Goal: Transaction & Acquisition: Book appointment/travel/reservation

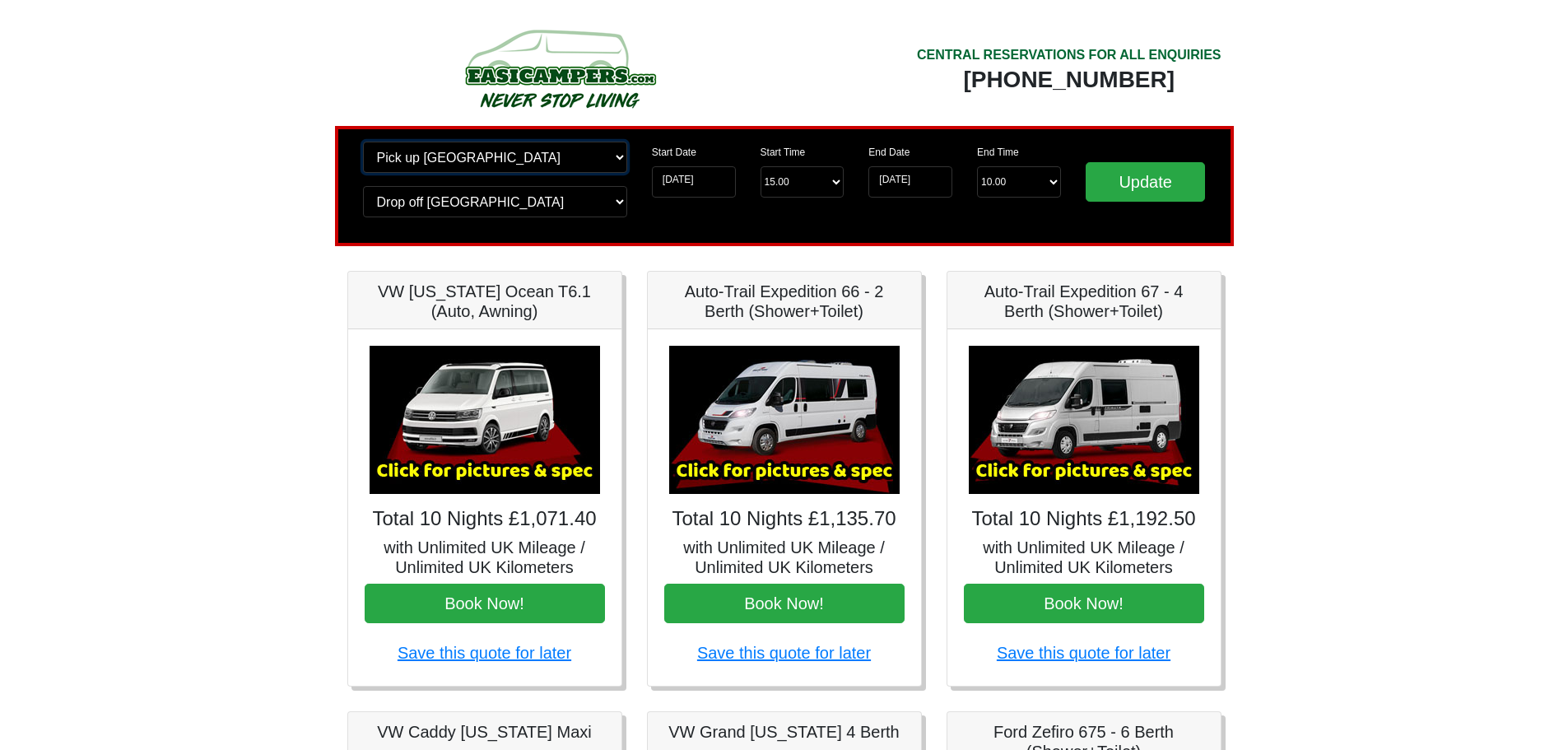
click at [447, 164] on select "Change pick up location? Pick up Edinburgh Birmingham Airport Blackburn Lancash…" at bounding box center [495, 157] width 265 height 31
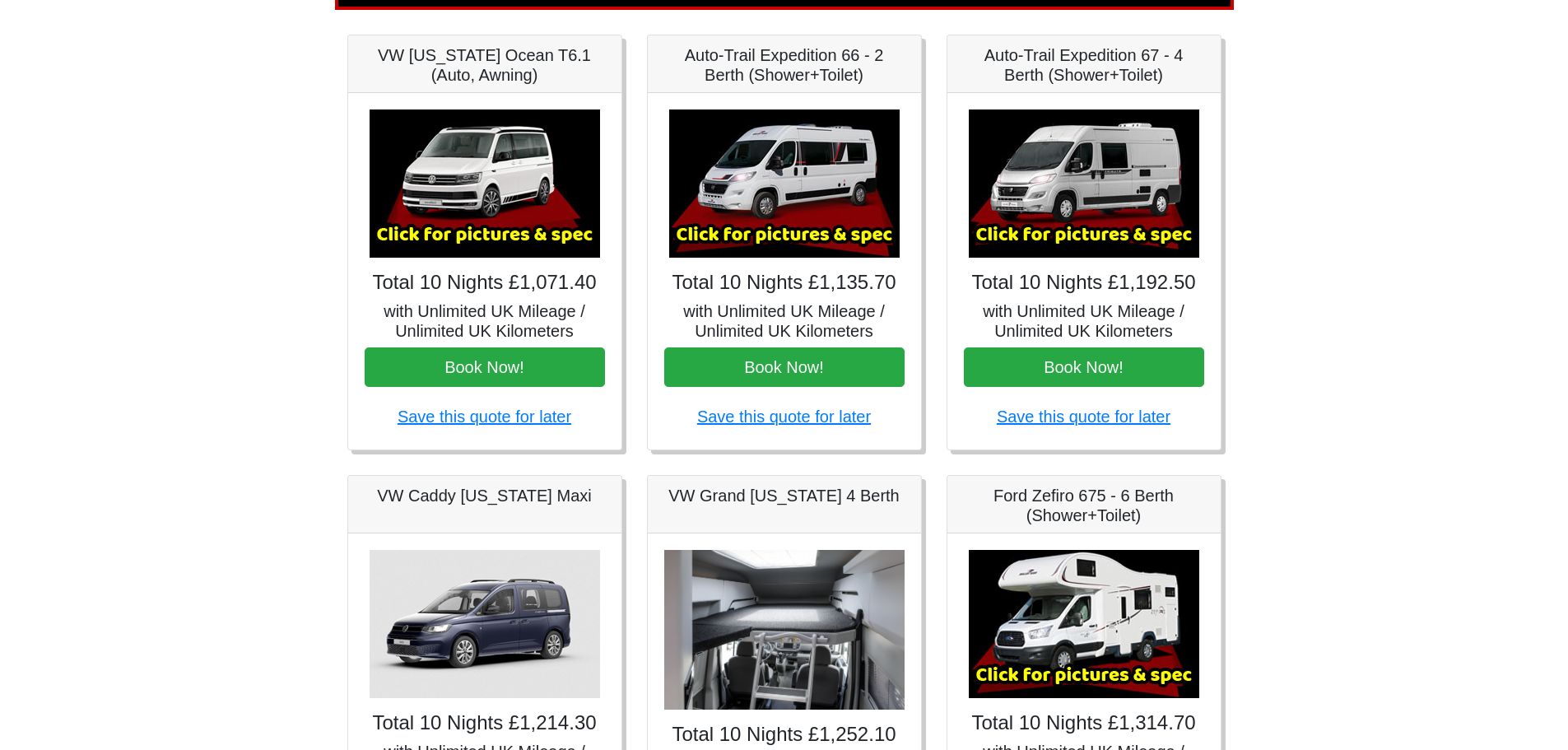
scroll to position [247, 0]
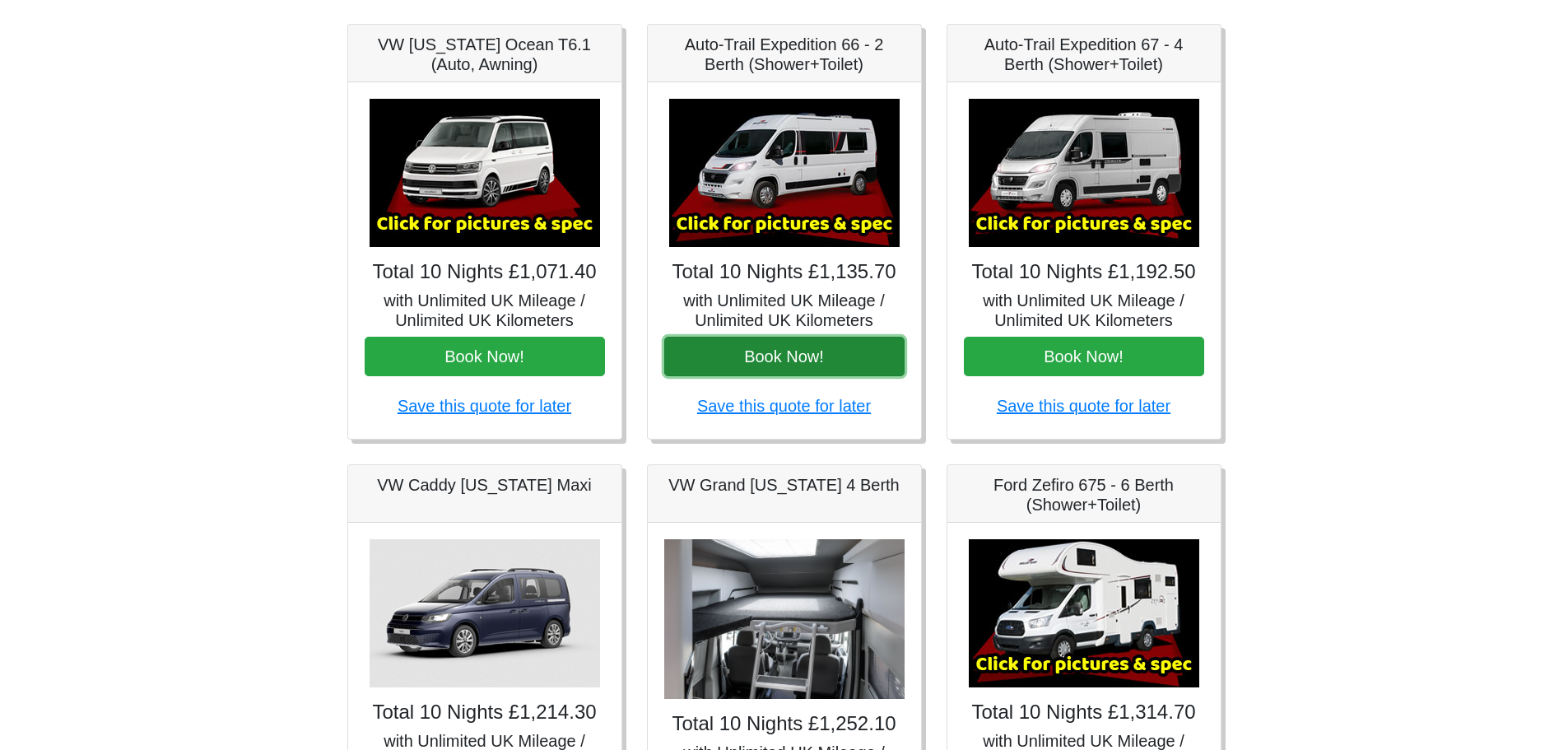
click at [804, 350] on button "Book Now!" at bounding box center [784, 356] width 240 height 39
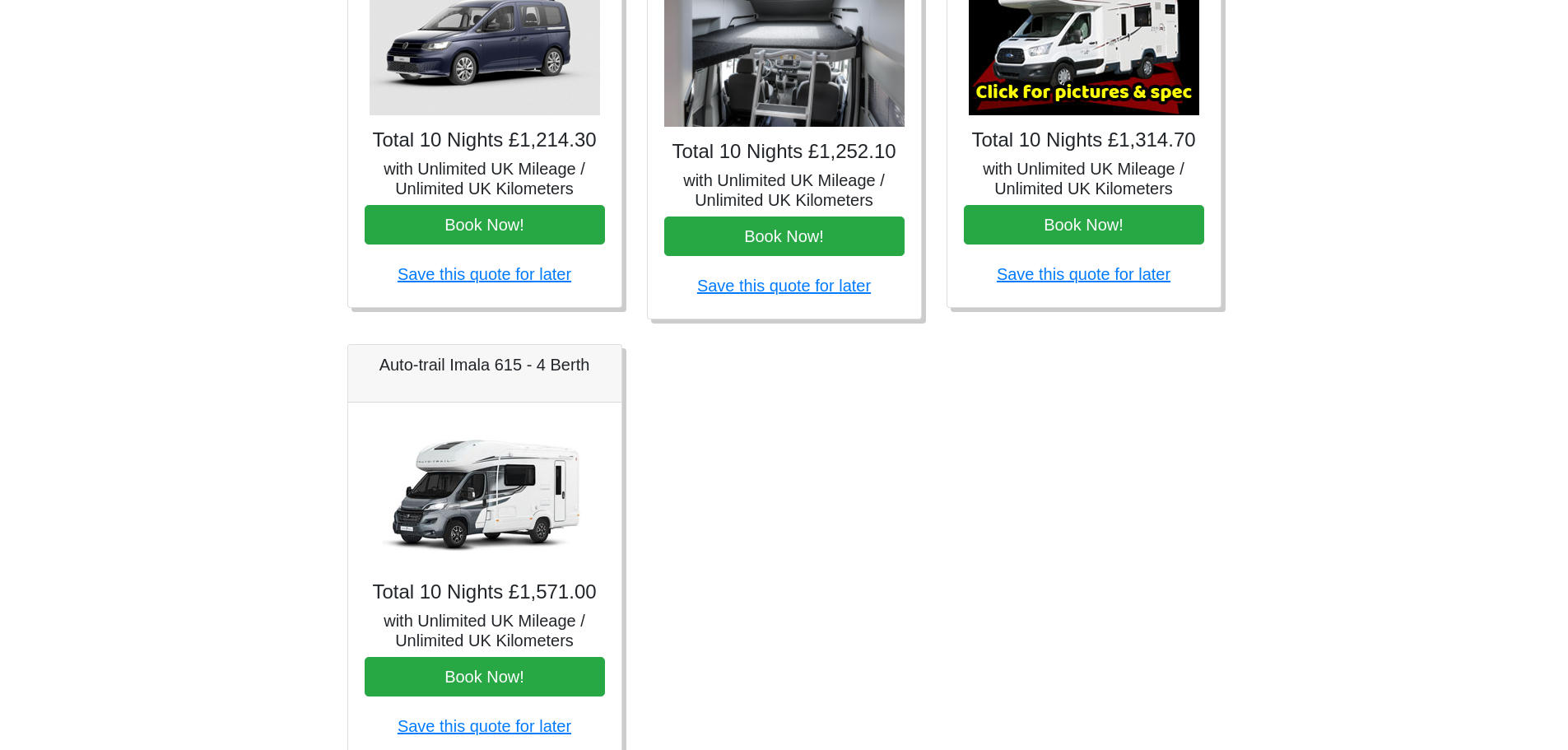
scroll to position [893, 0]
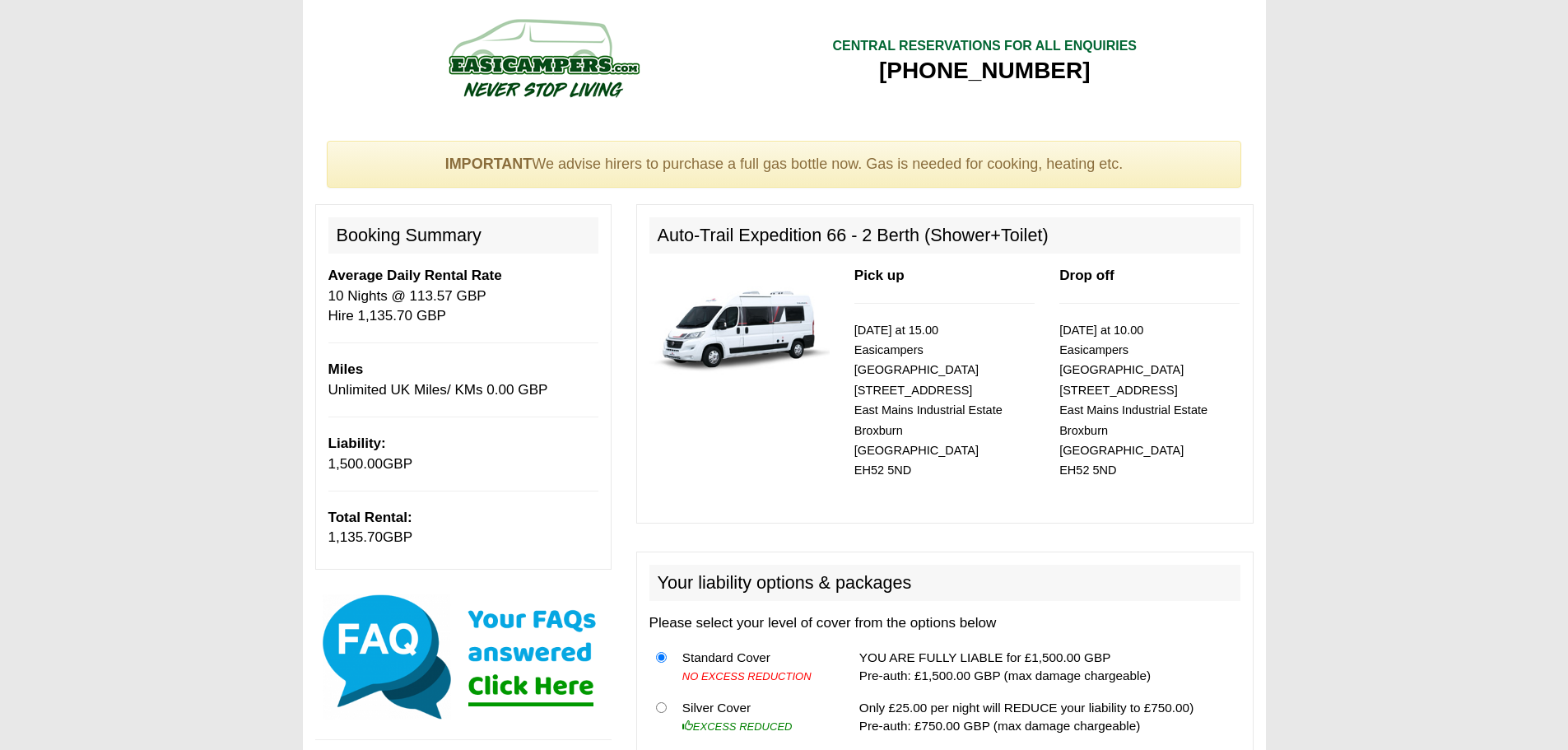
click at [560, 65] on img at bounding box center [543, 57] width 313 height 90
